Goal: Task Accomplishment & Management: Use online tool/utility

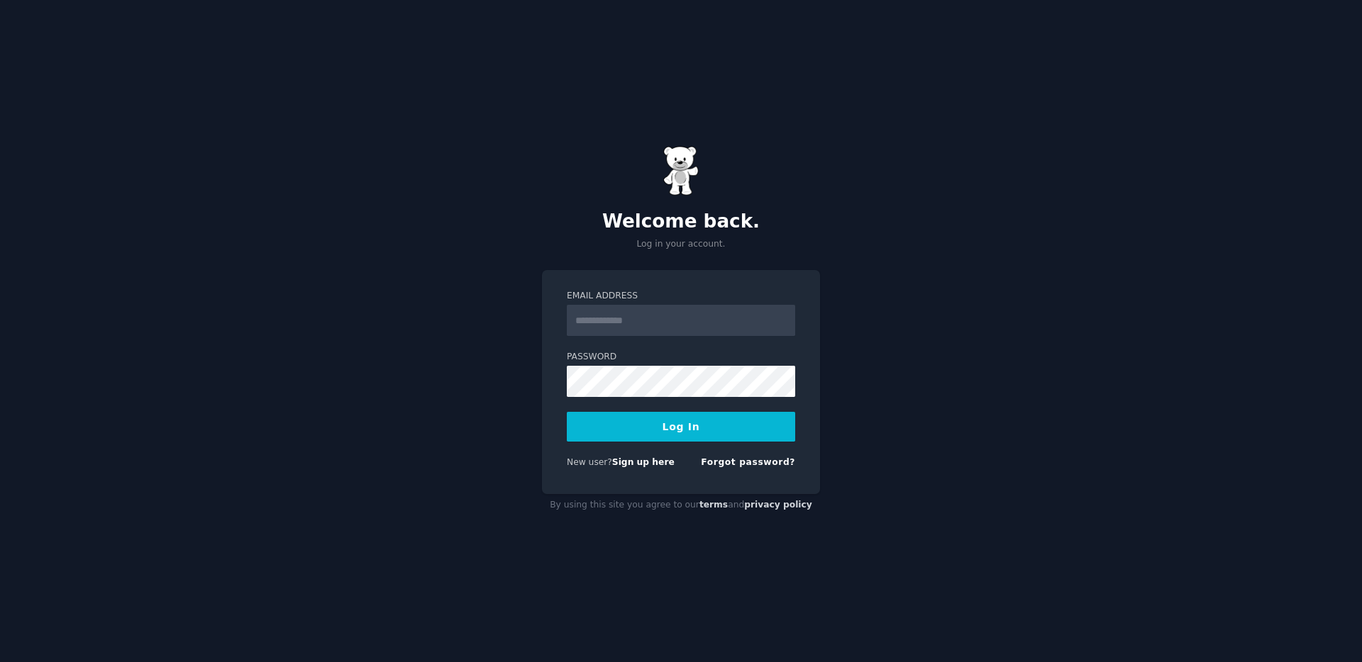
click at [631, 313] on input "Email Address" at bounding box center [681, 320] width 228 height 31
type input "**********"
click at [567, 412] on button "Log In" at bounding box center [681, 427] width 228 height 30
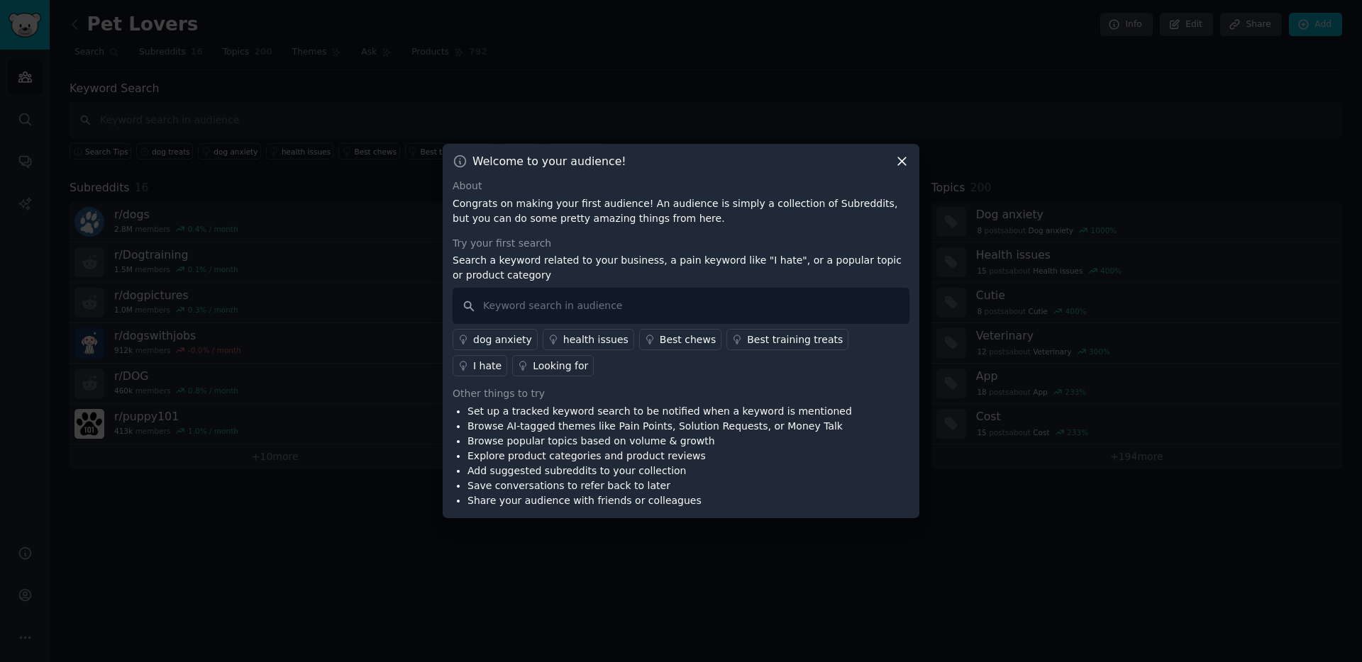
click at [902, 163] on icon at bounding box center [901, 161] width 15 height 15
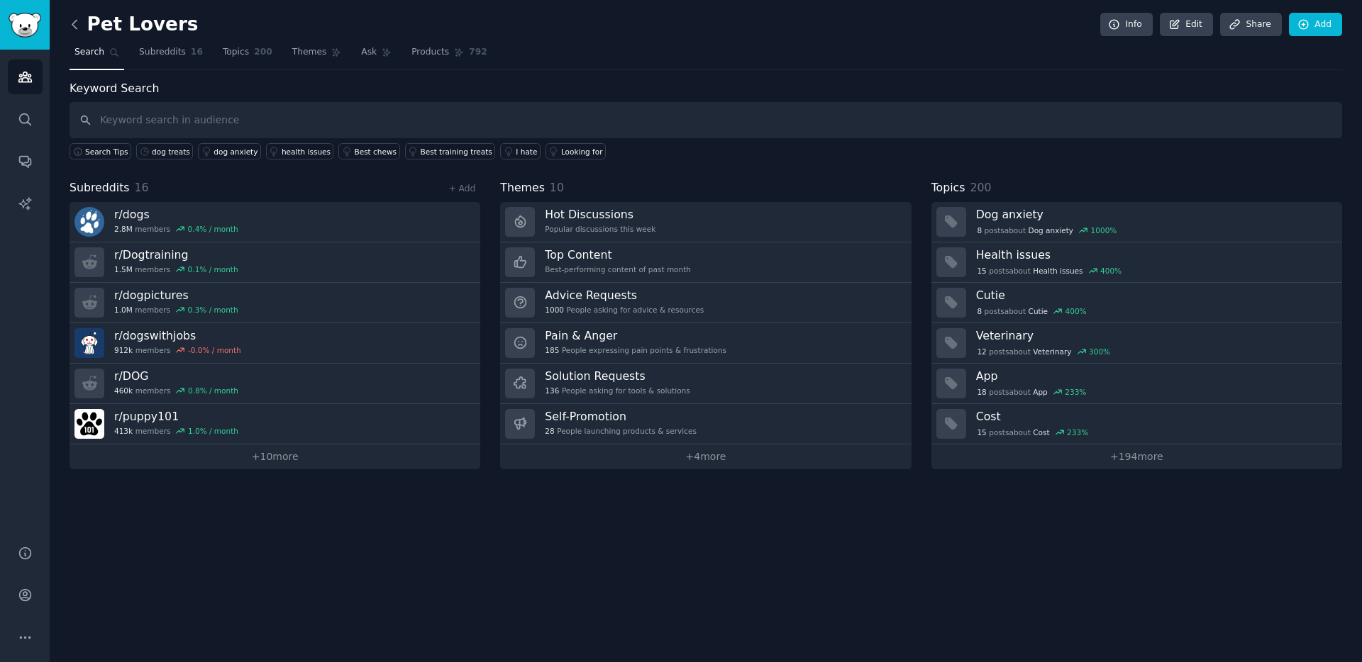
click at [72, 18] on icon at bounding box center [74, 24] width 15 height 15
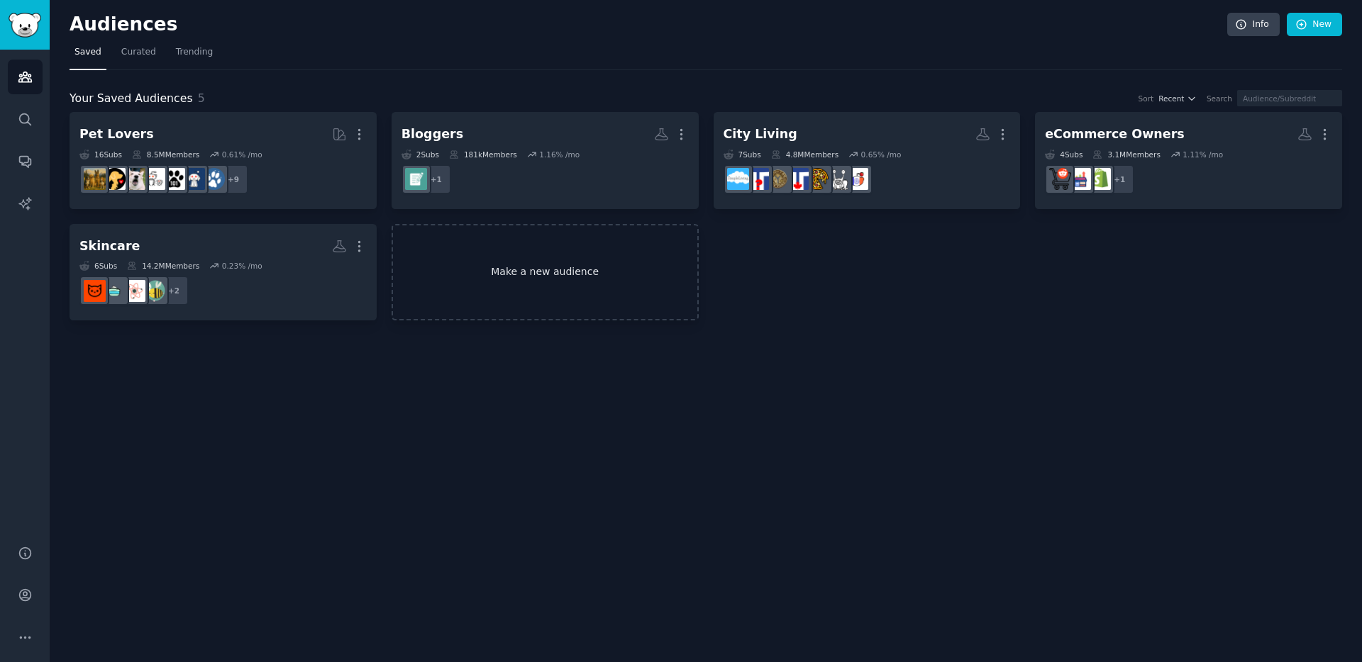
click at [617, 264] on link "Make a new audience" at bounding box center [544, 272] width 307 height 97
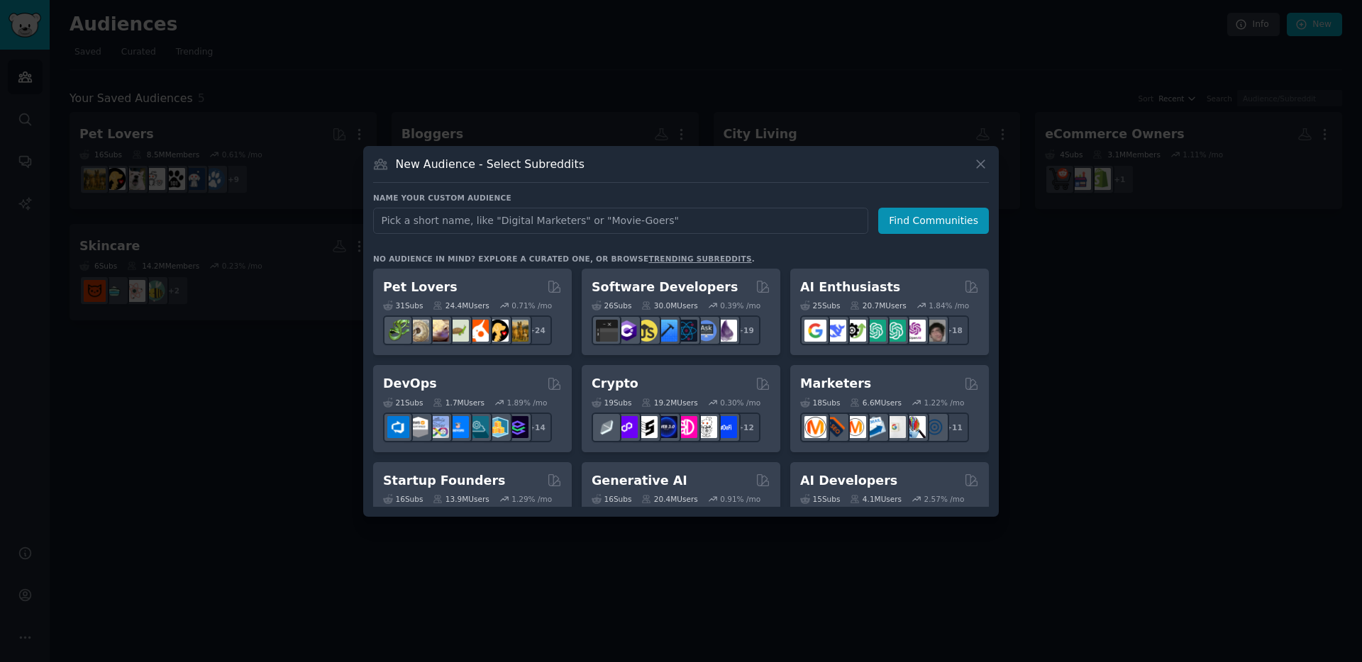
click at [1111, 378] on div at bounding box center [681, 331] width 1362 height 662
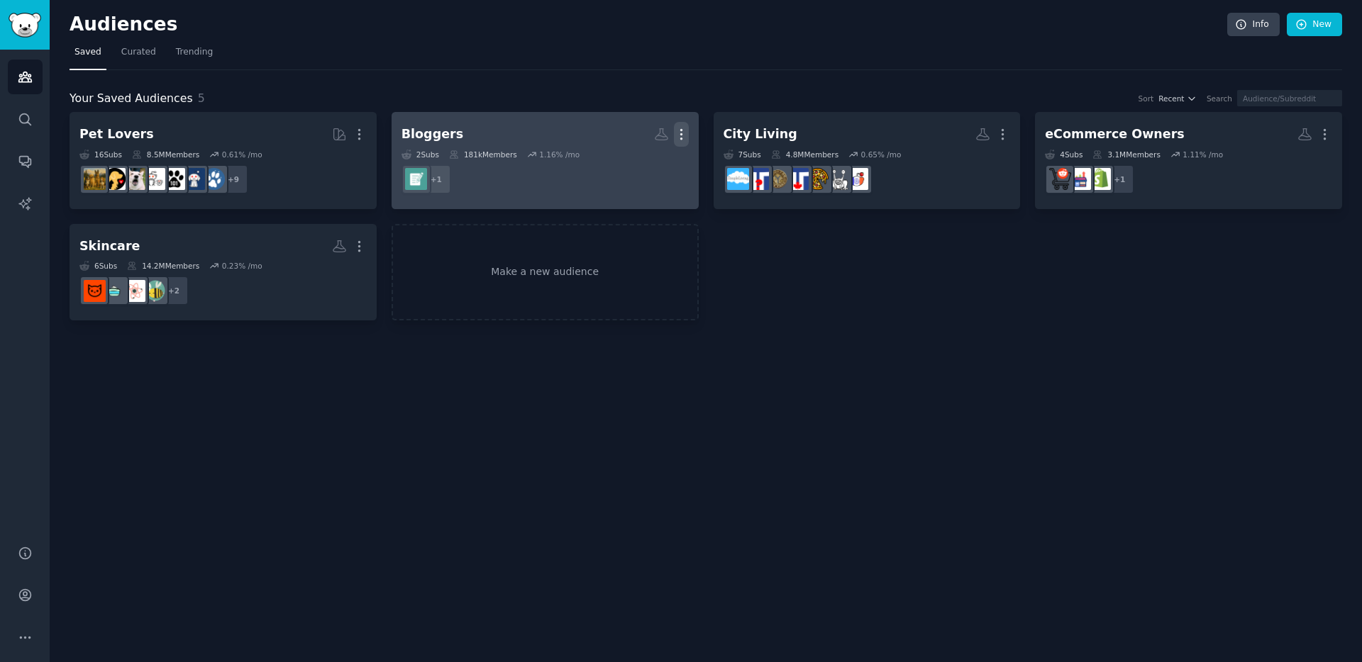
click at [681, 133] on icon "button" at bounding box center [680, 135] width 1 height 10
click at [643, 160] on p "Delete" at bounding box center [642, 164] width 33 height 15
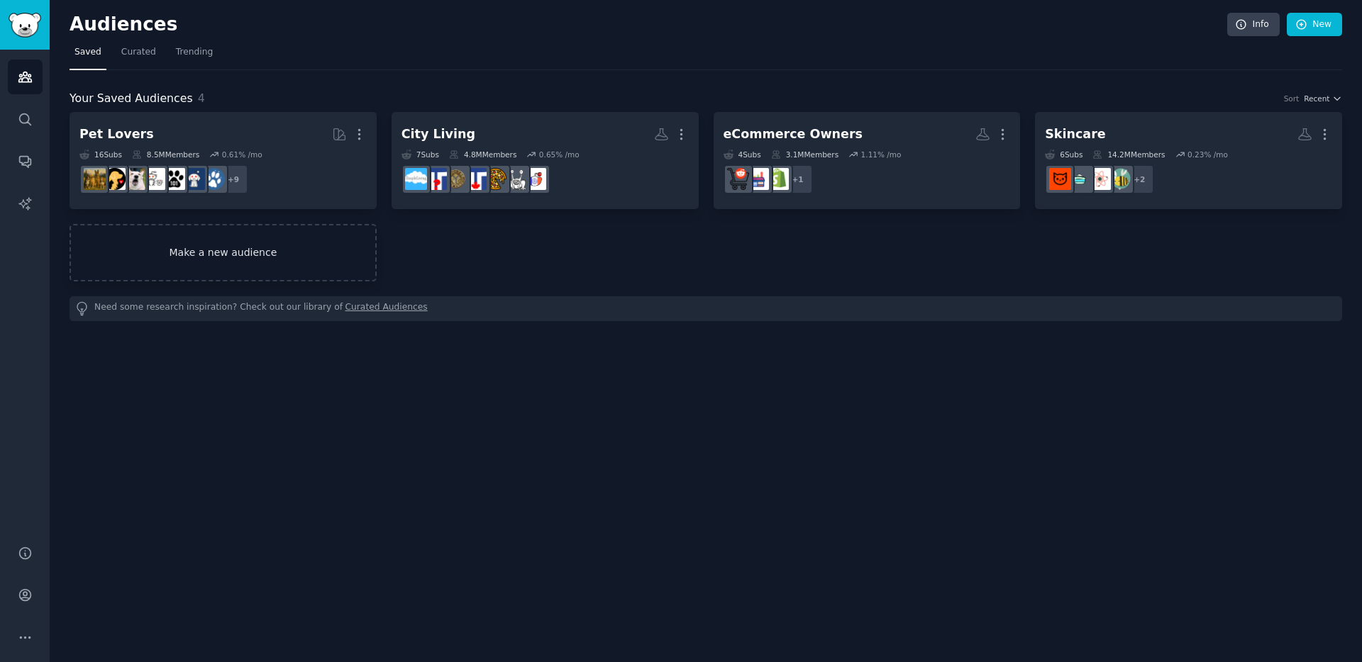
click at [246, 252] on link "Make a new audience" at bounding box center [223, 252] width 307 height 57
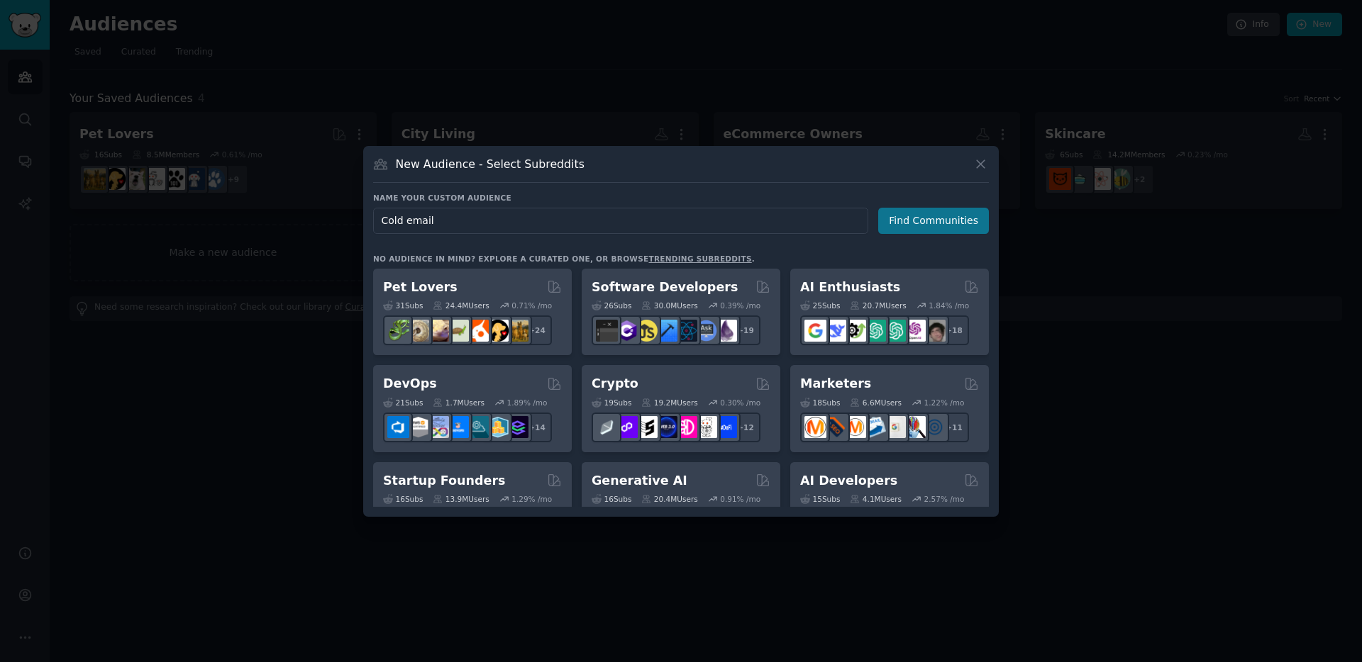
type input "Cold email"
click at [935, 223] on button "Find Communities" at bounding box center [933, 221] width 111 height 26
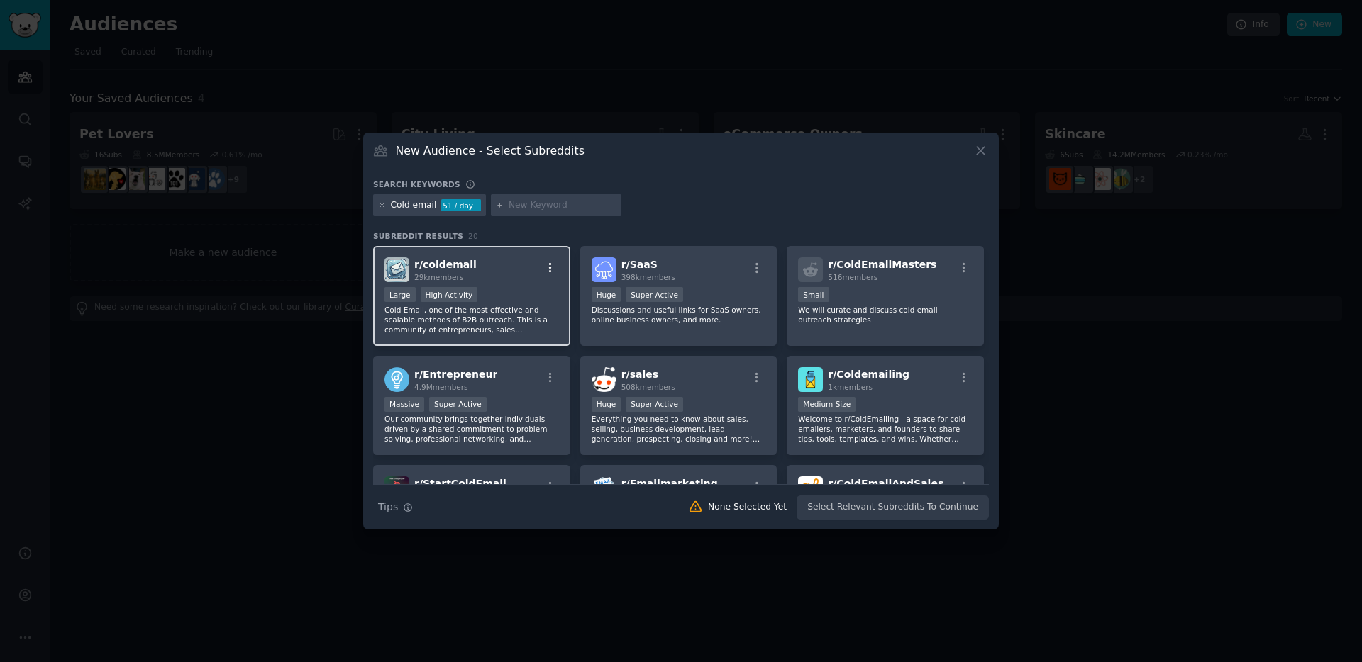
click at [550, 267] on icon "button" at bounding box center [550, 268] width 13 height 13
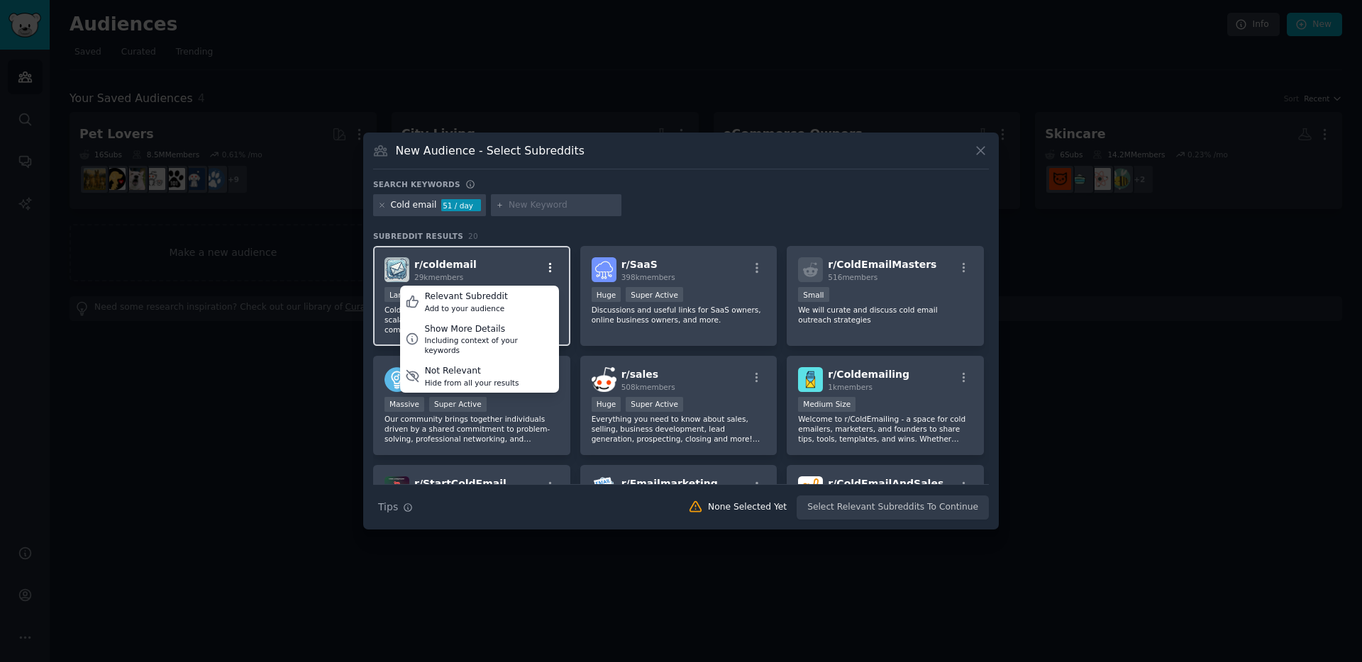
click at [550, 267] on icon "button" at bounding box center [550, 268] width 13 height 13
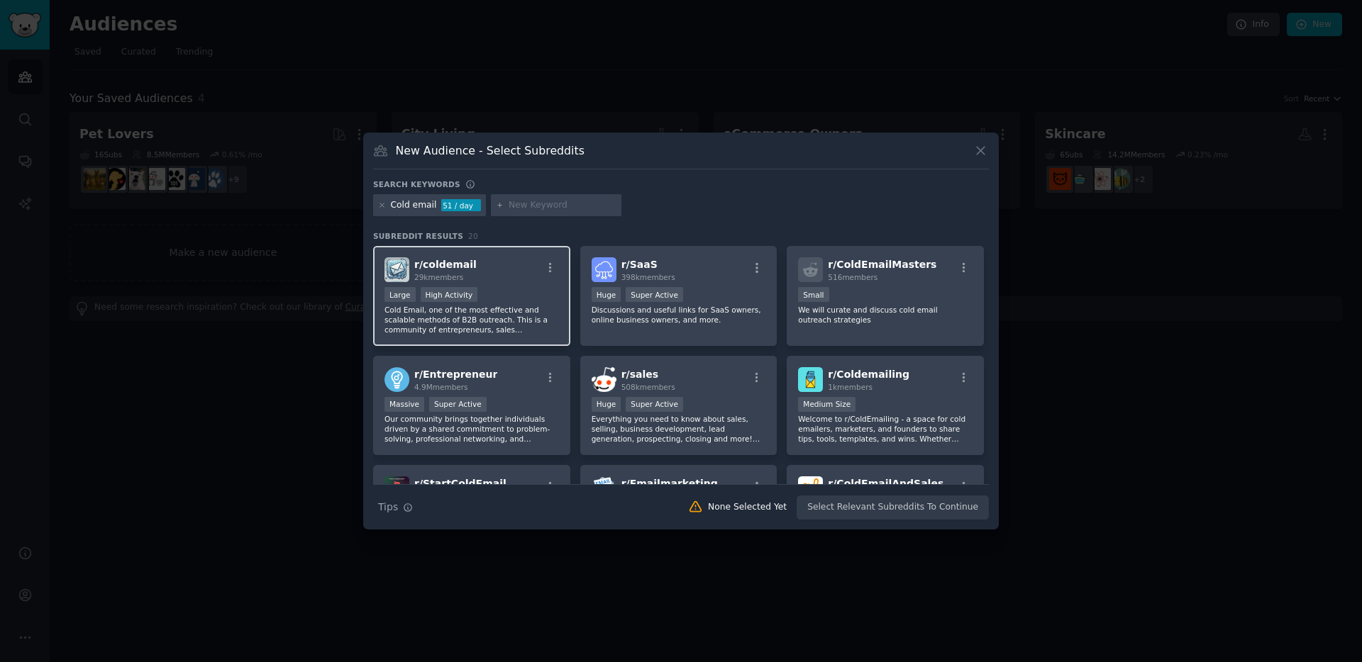
click at [512, 287] on div "r/ coldemail 29k members 10,000 - 100,000 members Large High Activity Cold Emai…" at bounding box center [471, 296] width 197 height 100
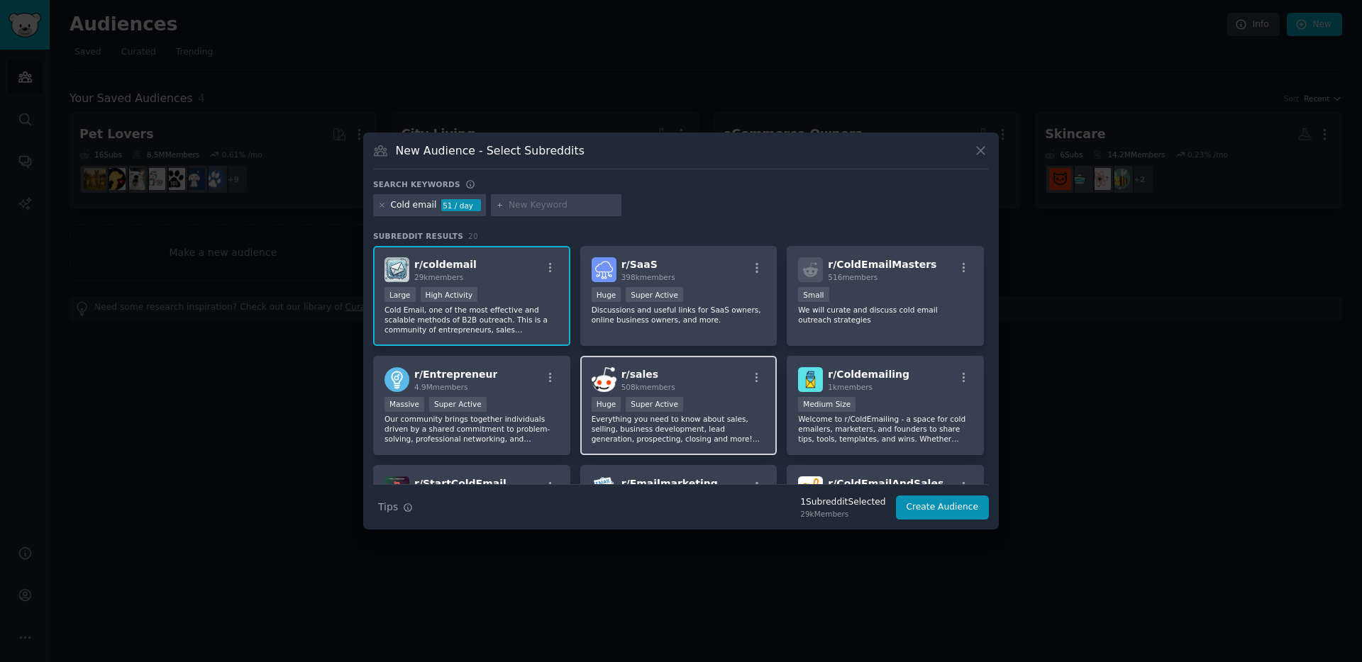
click at [701, 396] on div "r/ sales 508k members Huge Super Active Everything you need to know about sales…" at bounding box center [678, 406] width 197 height 100
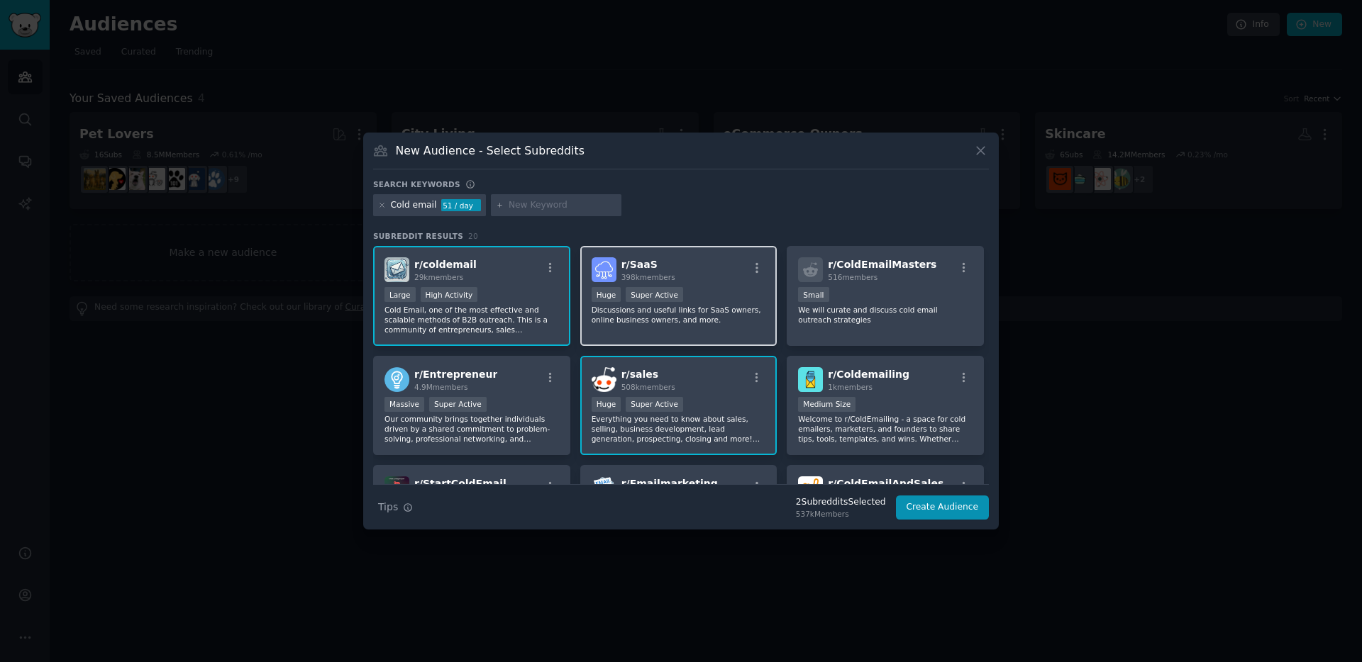
click at [711, 306] on p "Discussions and useful links for SaaS owners, online business owners, and more." at bounding box center [678, 315] width 174 height 20
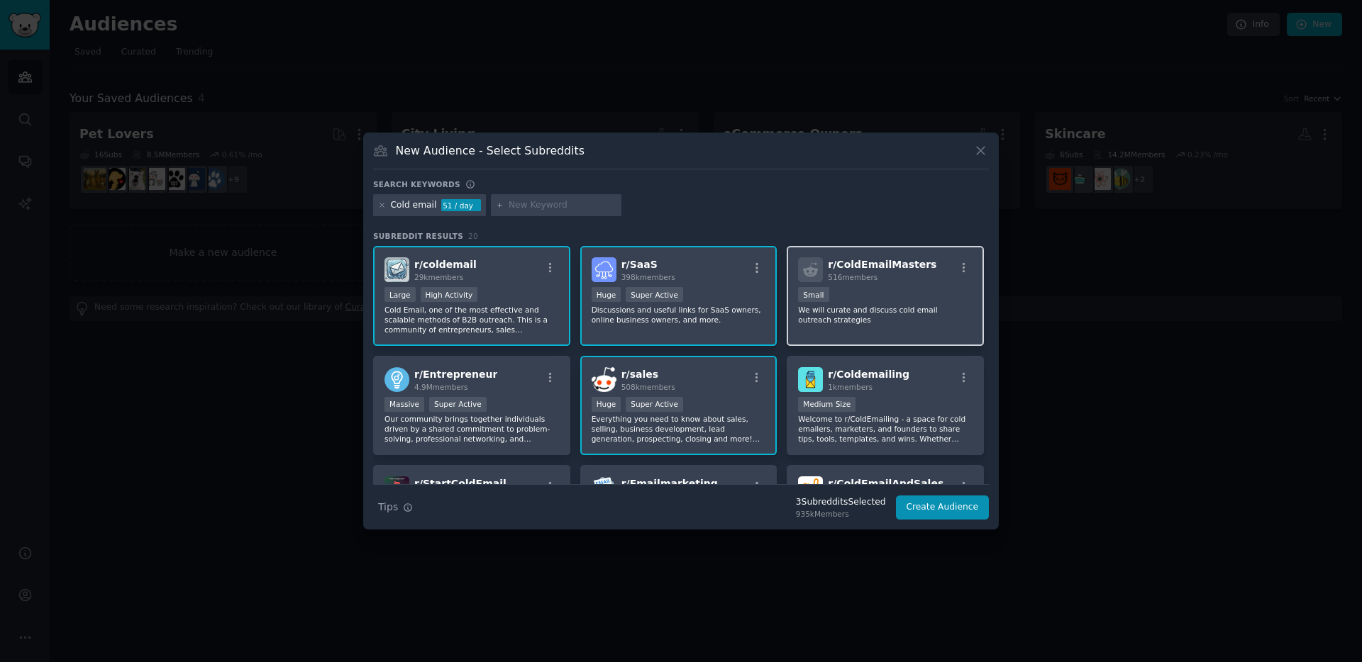
click at [919, 297] on div "Small" at bounding box center [885, 296] width 174 height 18
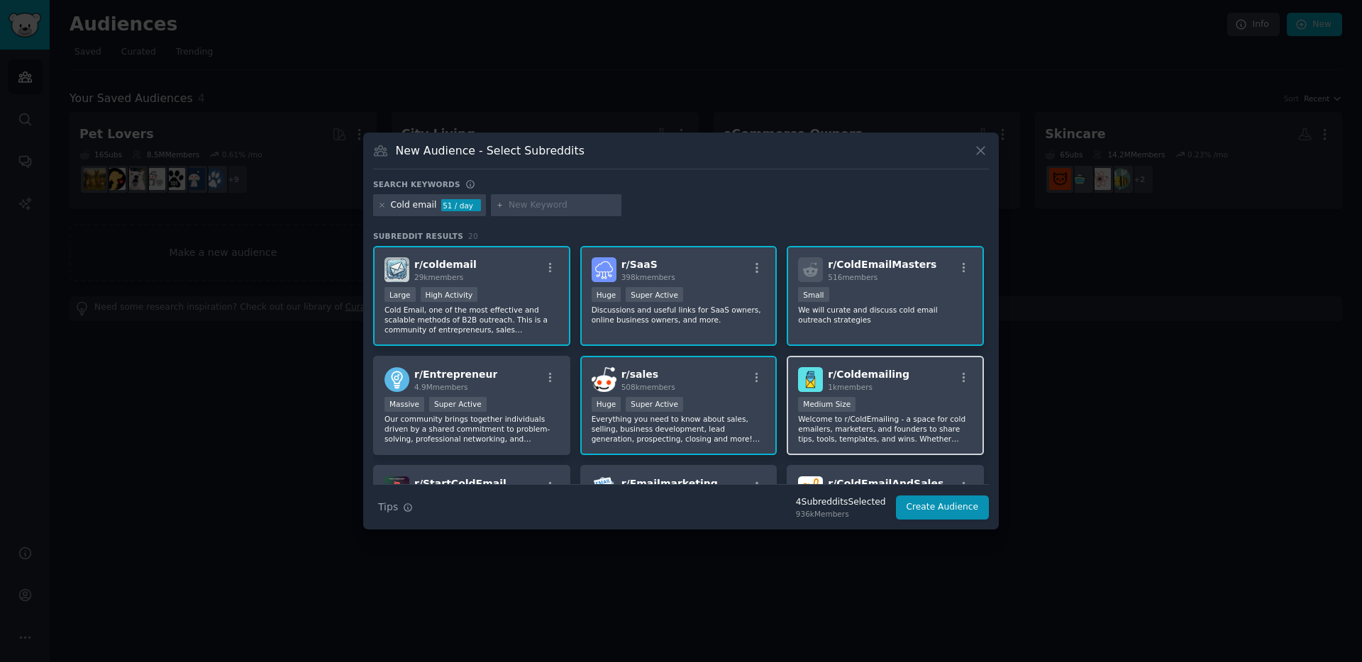
click at [936, 395] on div "r/ Coldemailing 1k members Medium Size Welcome to r/ColdEmailing - a space for …" at bounding box center [885, 406] width 197 height 100
click at [934, 393] on div "r/ Coldemailing 1k members Medium Size Welcome to r/ColdEmailing - a space for …" at bounding box center [885, 406] width 197 height 100
click at [891, 295] on div "Small" at bounding box center [885, 296] width 174 height 18
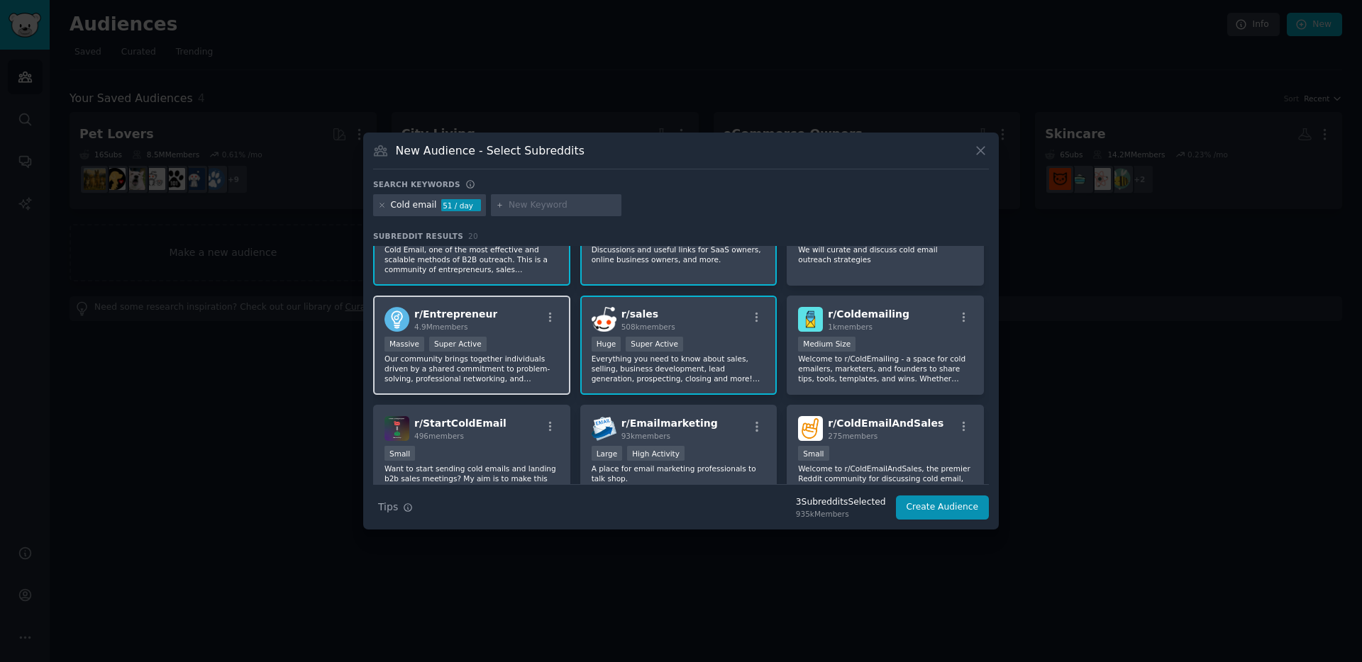
scroll to position [91, 0]
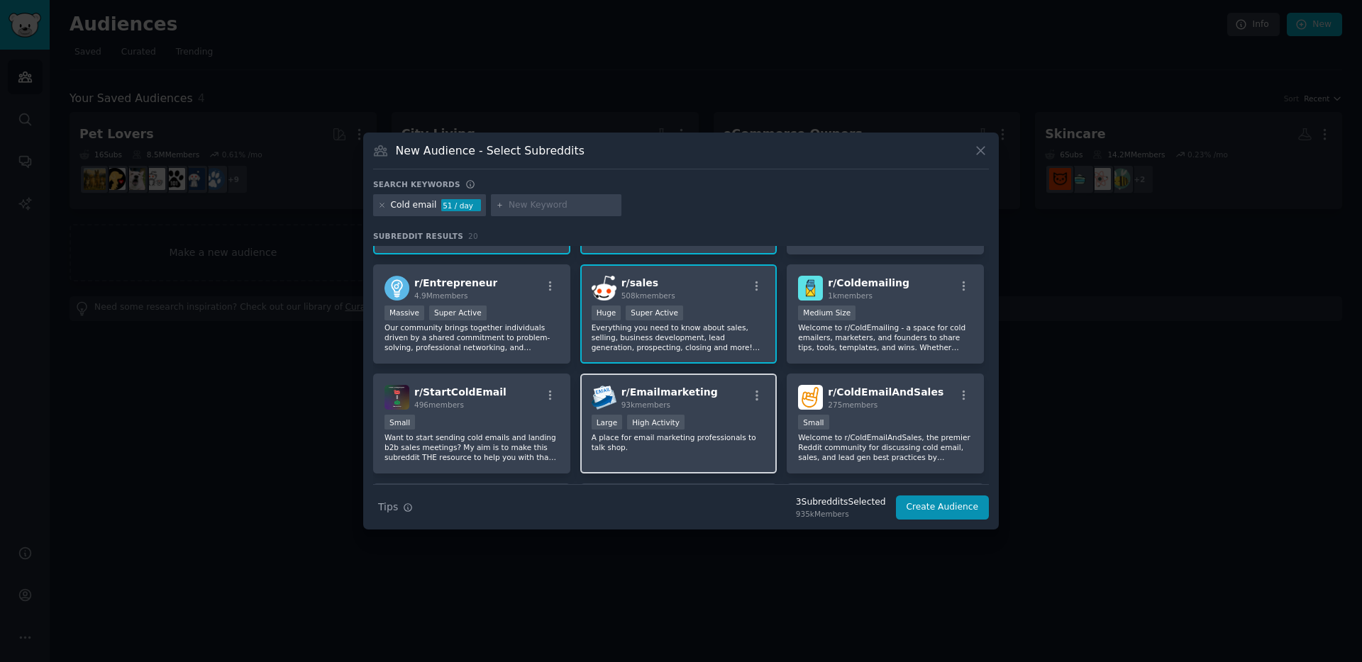
click at [748, 418] on div "Large High Activity" at bounding box center [678, 424] width 174 height 18
click at [935, 509] on button "Create Audience" at bounding box center [943, 508] width 94 height 24
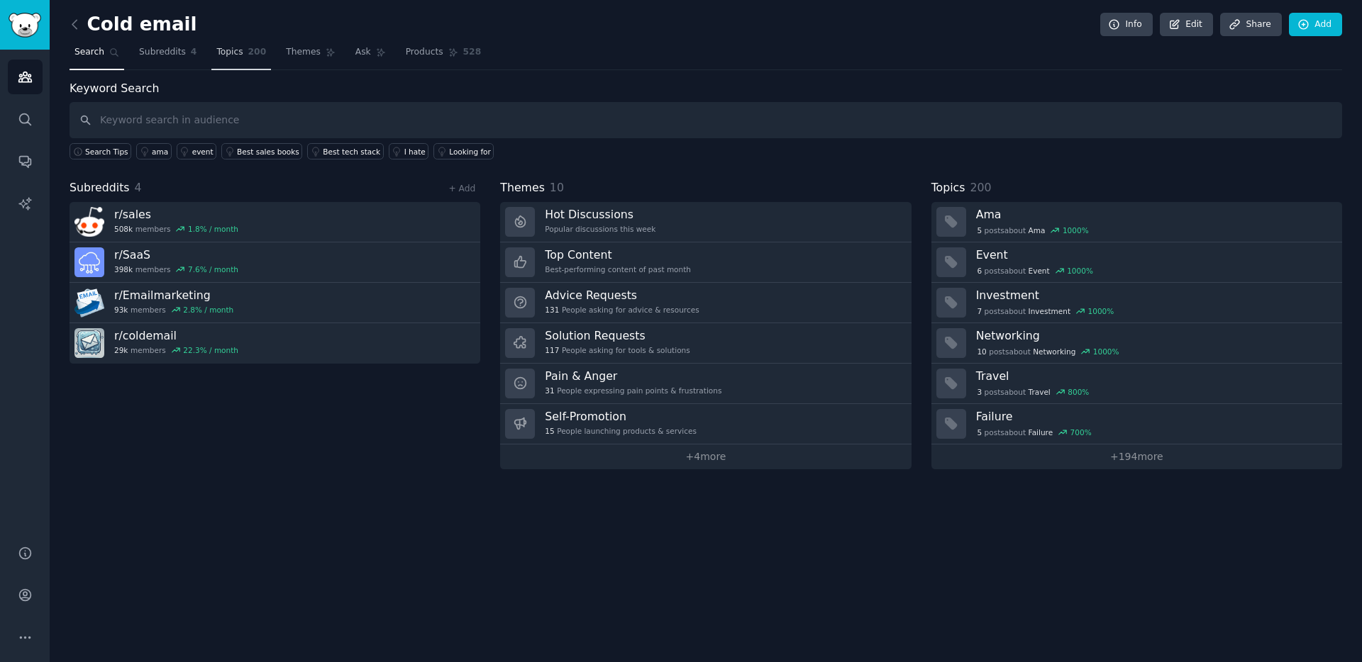
click at [239, 55] on span "Topics" at bounding box center [229, 52] width 26 height 13
click at [305, 53] on span "Themes" at bounding box center [303, 52] width 35 height 13
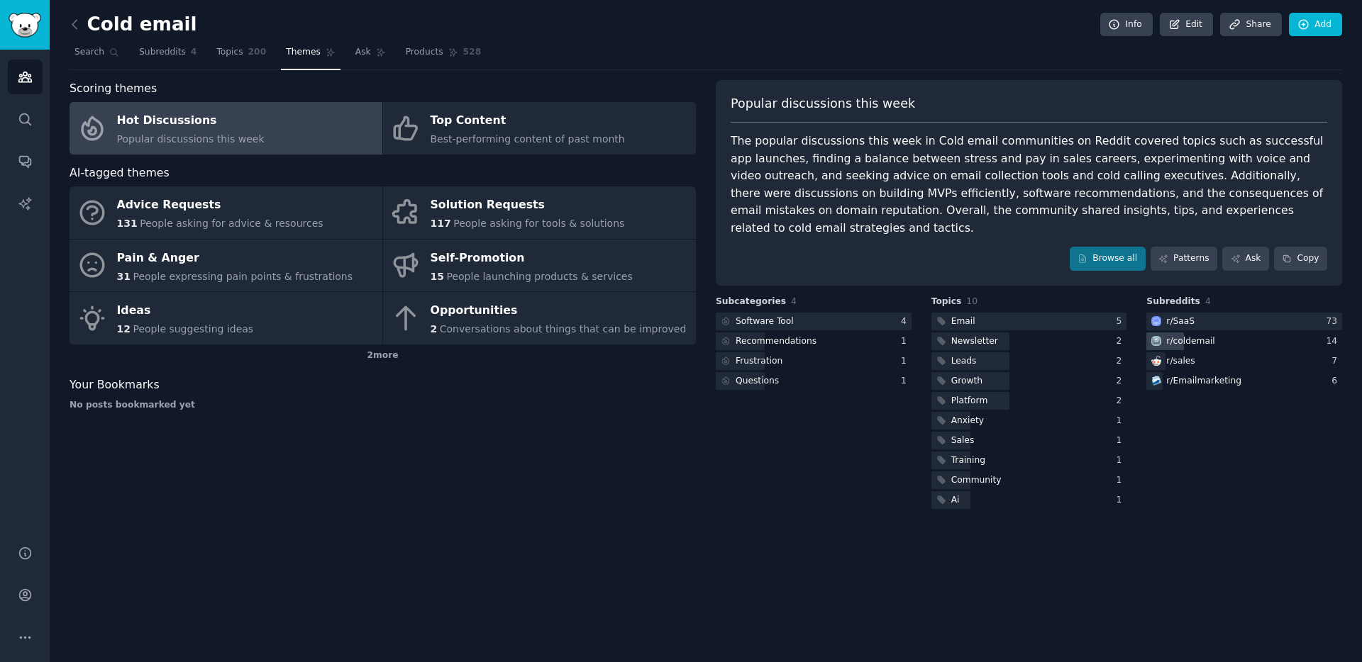
click at [1199, 333] on div "r/ coldemail" at bounding box center [1181, 342] width 71 height 18
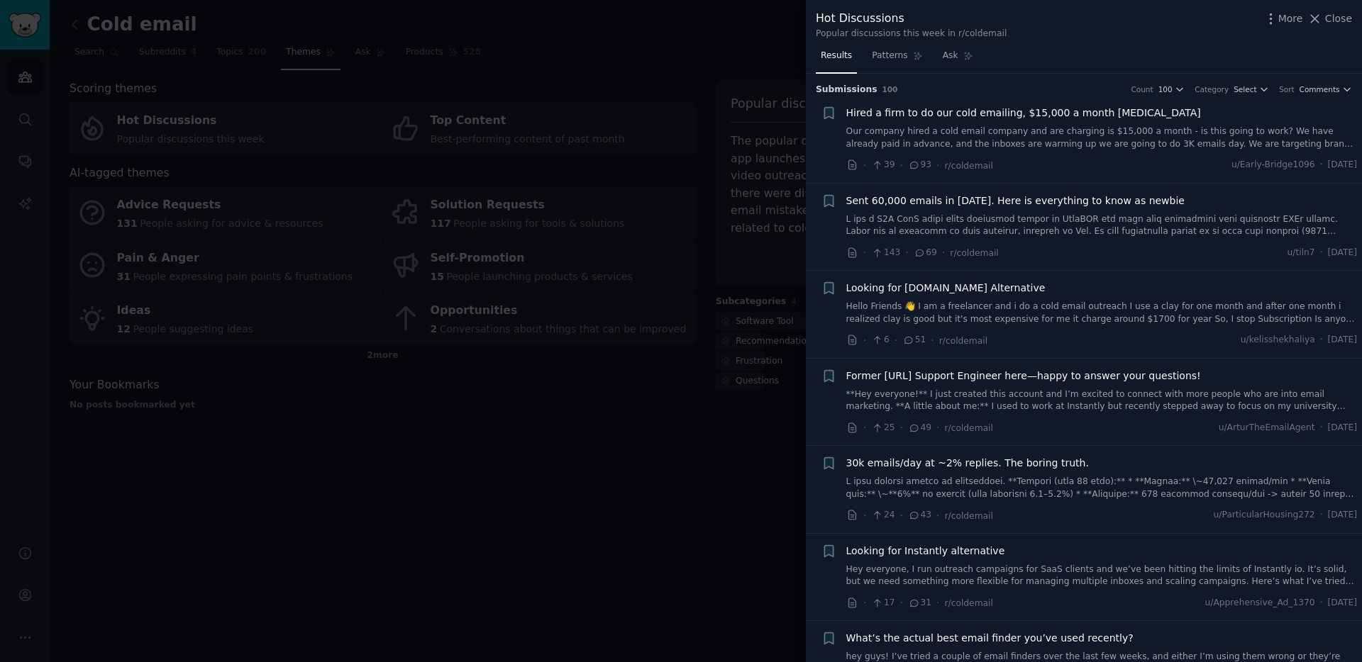
click at [1094, 215] on link at bounding box center [1101, 225] width 511 height 25
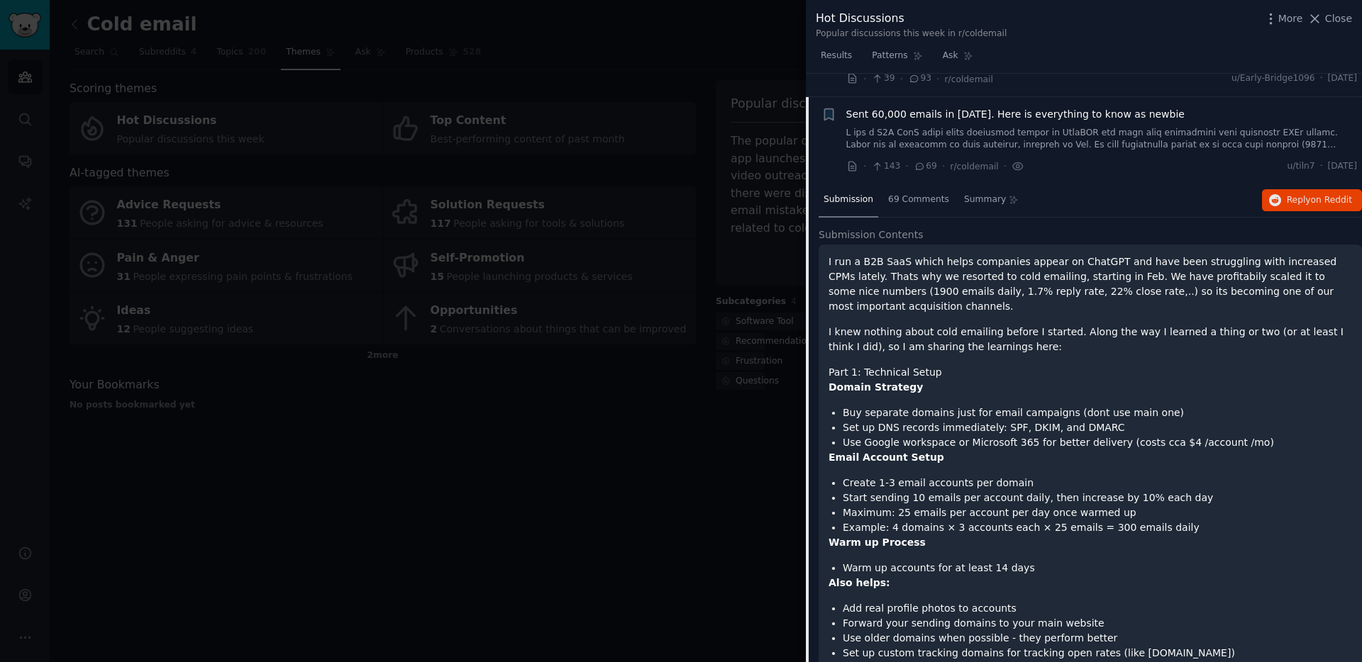
scroll to position [110, 0]
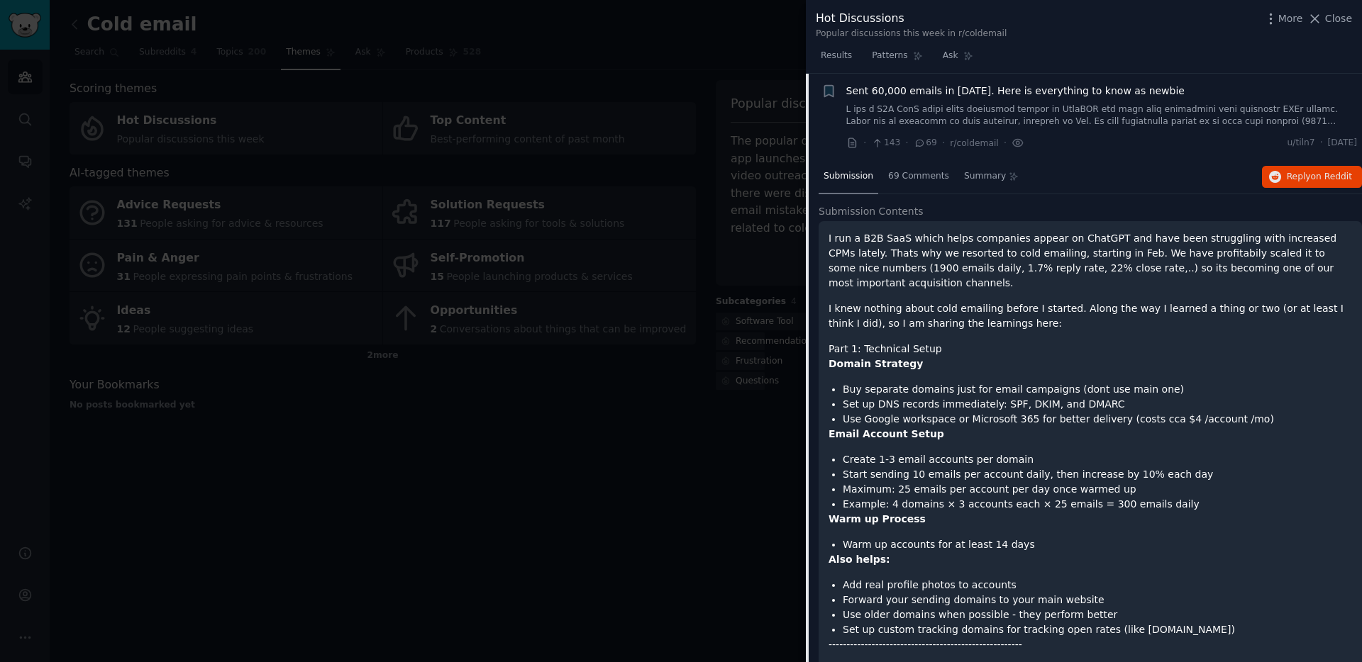
click at [1090, 94] on span "Sent 60,000 emails in August 25. Here is everything to know as newbie" at bounding box center [1015, 91] width 338 height 15
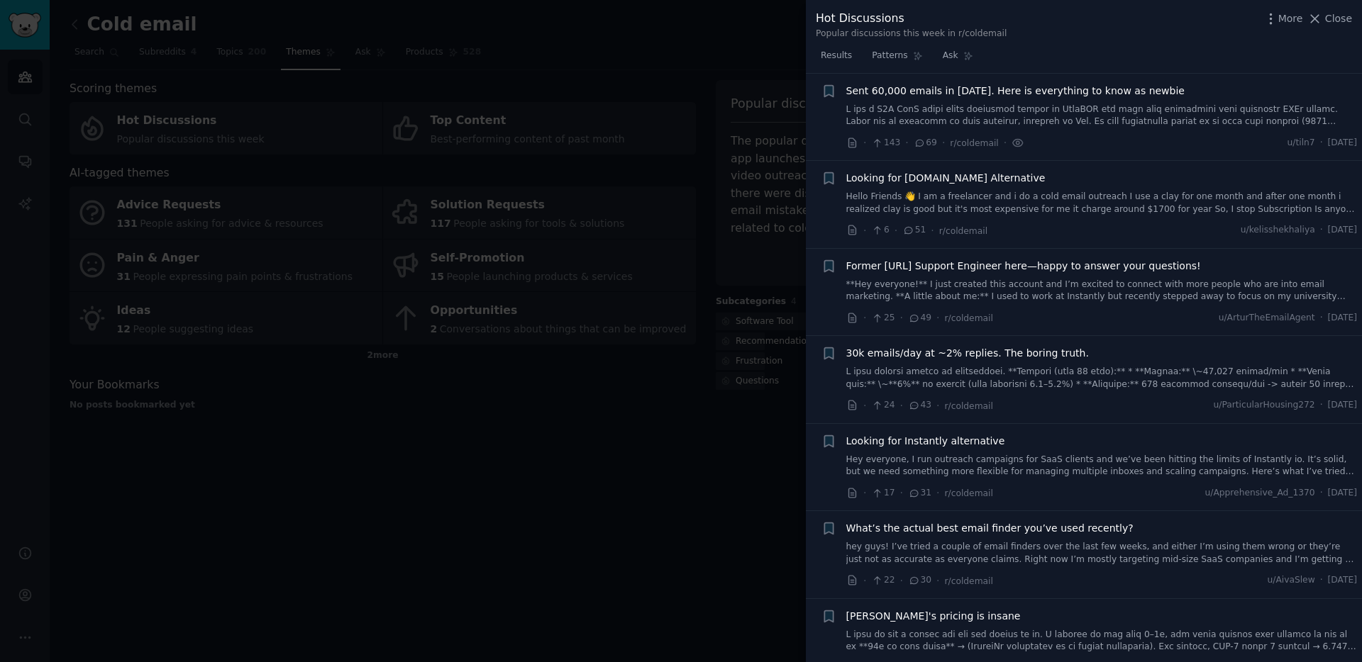
click at [1035, 205] on link "Hello Friends 👋 I am a freelancer and i do a cold email outreach I use a clay f…" at bounding box center [1101, 203] width 511 height 25
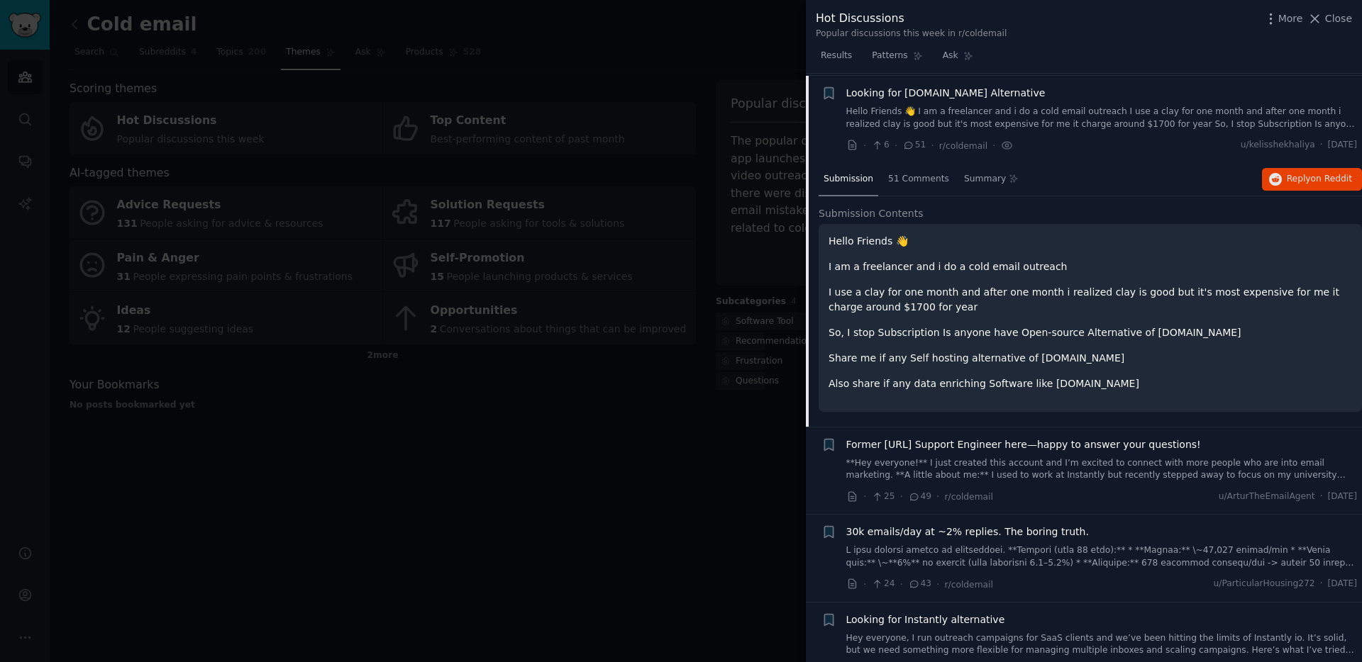
scroll to position [197, 0]
click at [1047, 96] on div "Looking for Clay.com Alternative" at bounding box center [1101, 91] width 511 height 15
click at [1060, 88] on div "Looking for Clay.com Alternative" at bounding box center [1101, 91] width 511 height 15
click at [966, 87] on span "Looking for Clay.com Alternative" at bounding box center [945, 91] width 199 height 15
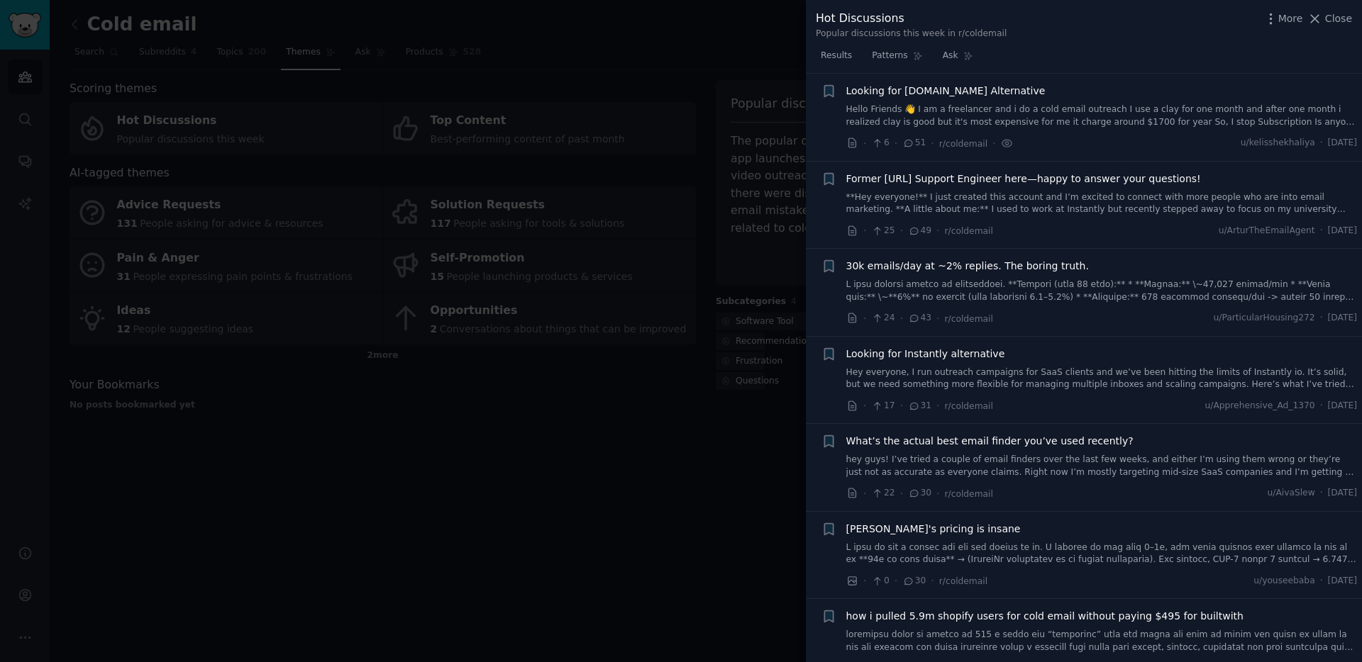
click at [1078, 107] on link "Hello Friends 👋 I am a freelancer and i do a cold email outreach I use a clay f…" at bounding box center [1101, 116] width 511 height 25
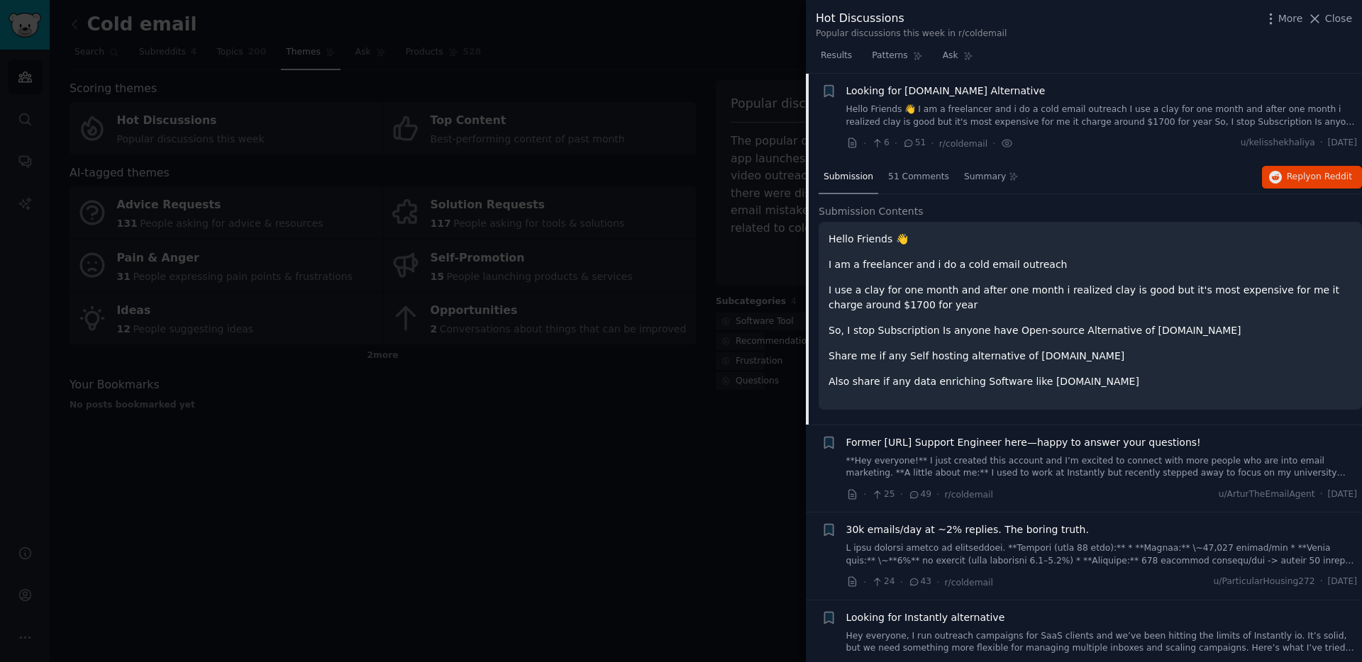
click at [1078, 106] on link "Hello Friends 👋 I am a freelancer and i do a cold email outreach I use a clay f…" at bounding box center [1101, 116] width 511 height 25
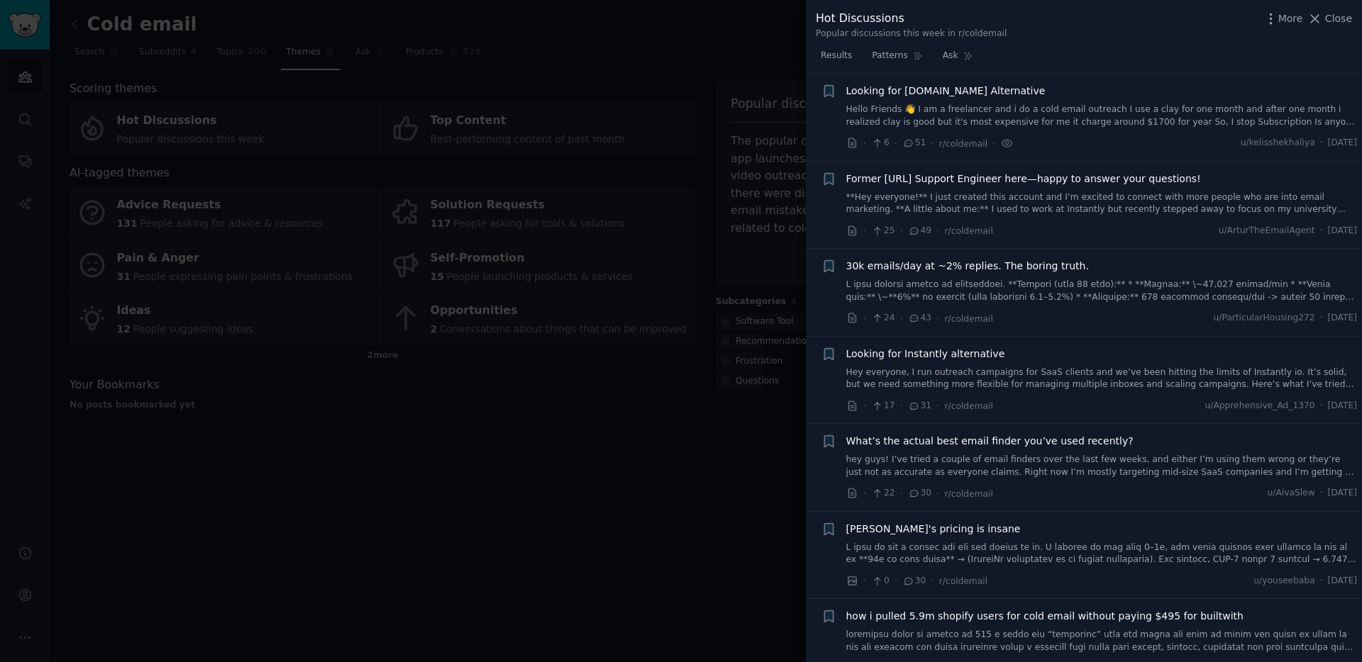
scroll to position [95, 0]
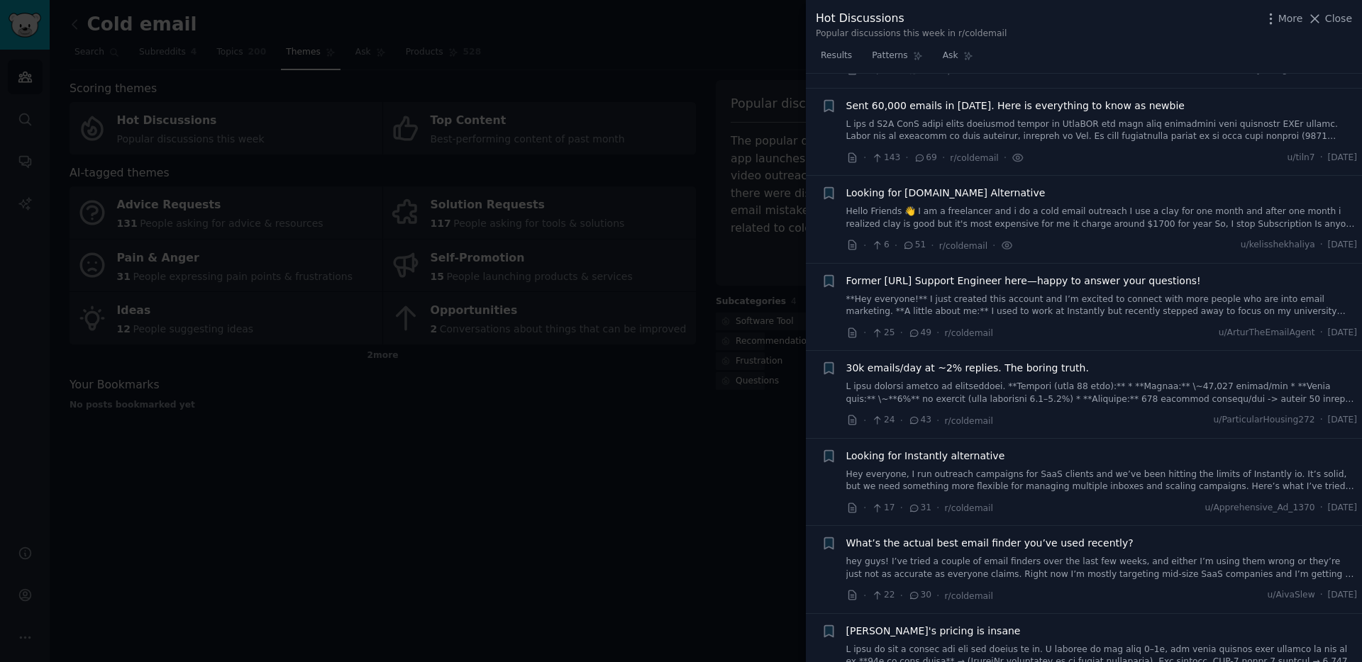
click at [1079, 277] on span "Former Instantly.ai Support Engineer here—happy to answer your questions!" at bounding box center [1023, 281] width 355 height 15
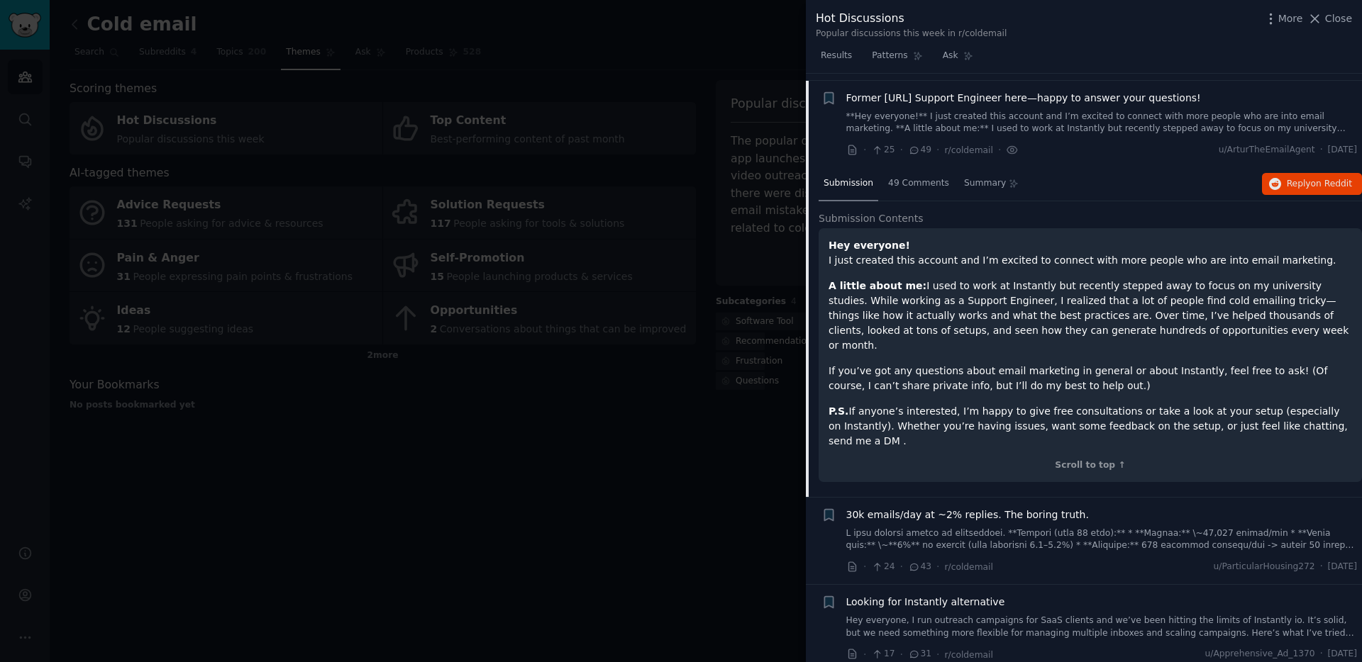
scroll to position [285, 0]
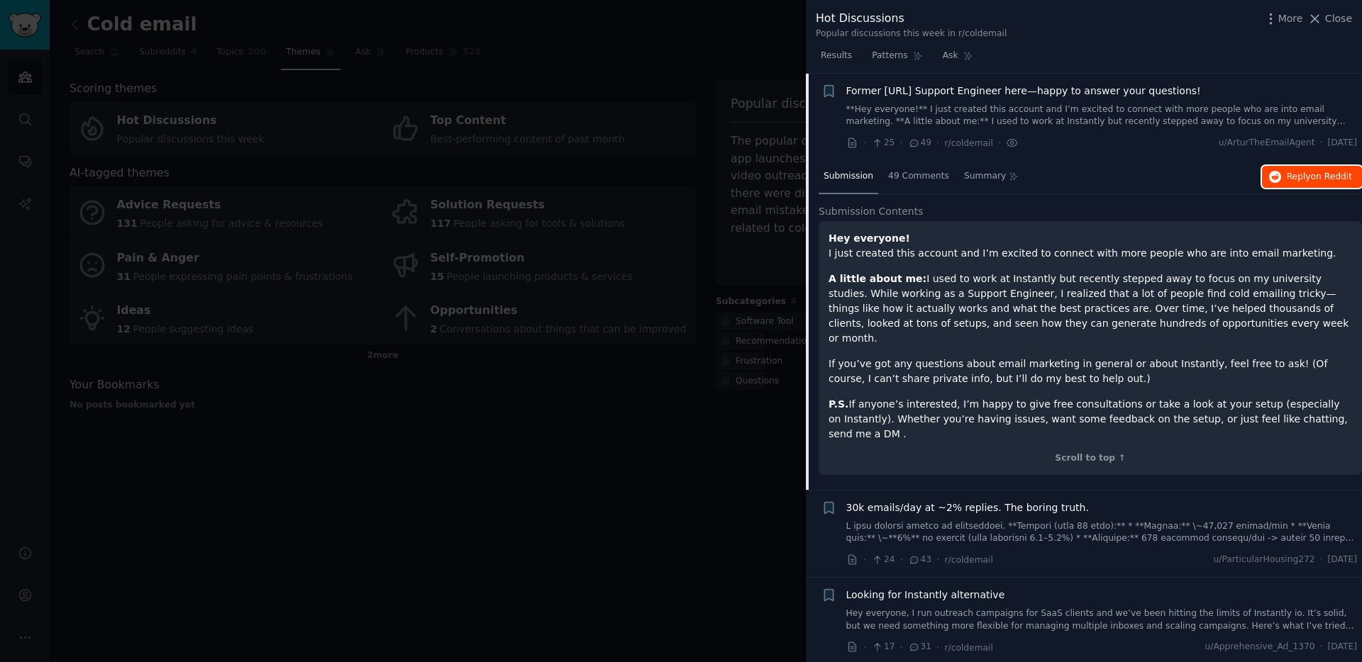
click at [1328, 172] on span "on Reddit" at bounding box center [1331, 177] width 41 height 10
click at [712, 239] on div at bounding box center [681, 331] width 1362 height 662
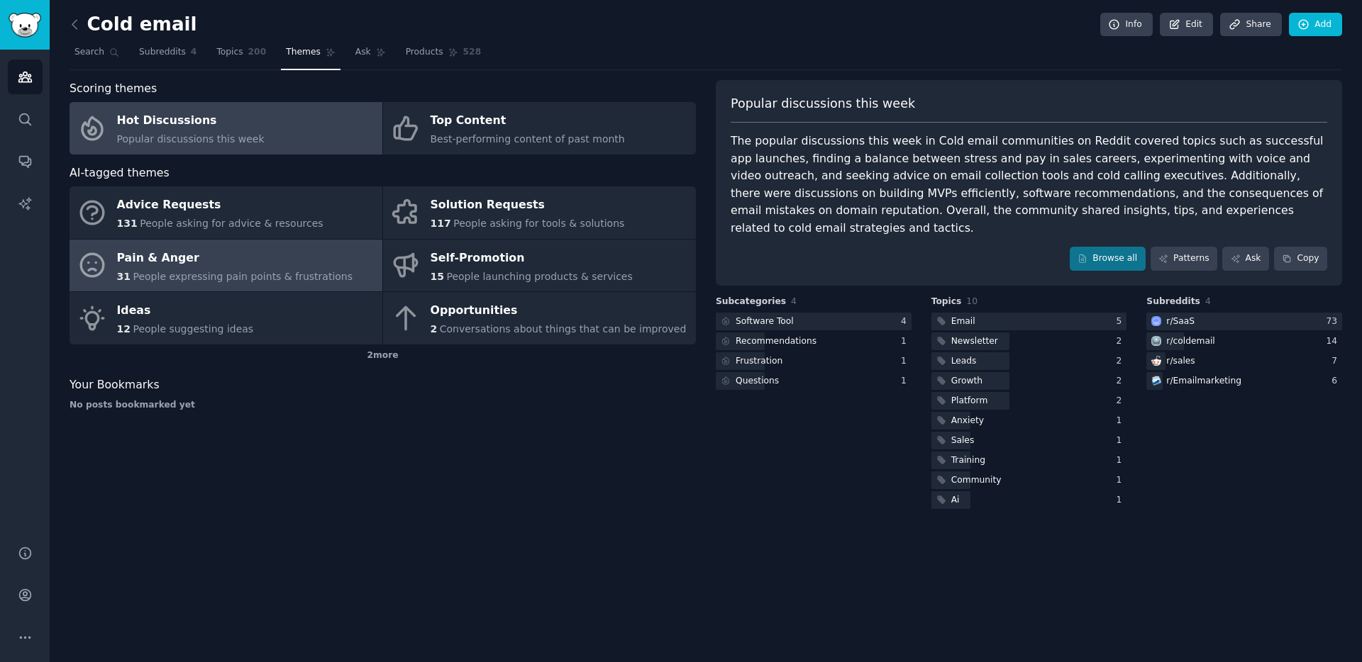
click at [228, 271] on span "People expressing pain points & frustrations" at bounding box center [243, 276] width 220 height 11
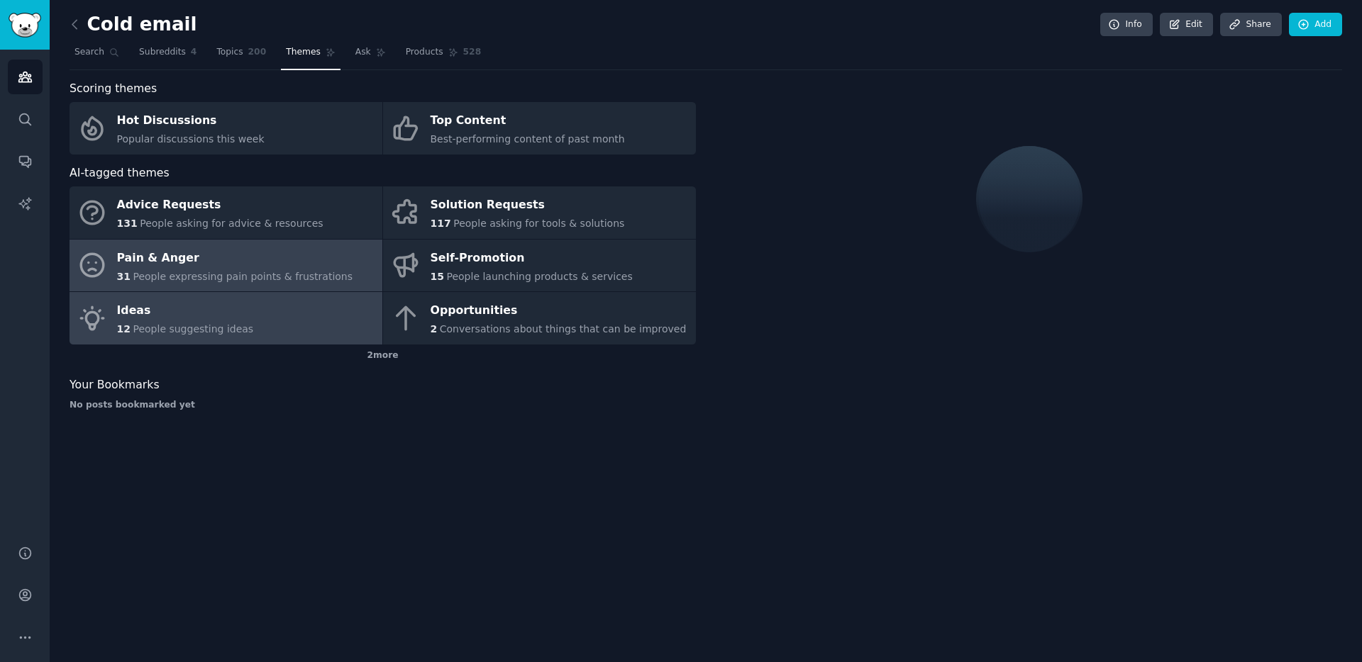
click at [237, 315] on div "Ideas" at bounding box center [185, 311] width 137 height 23
